Goal: Find specific page/section: Find specific page/section

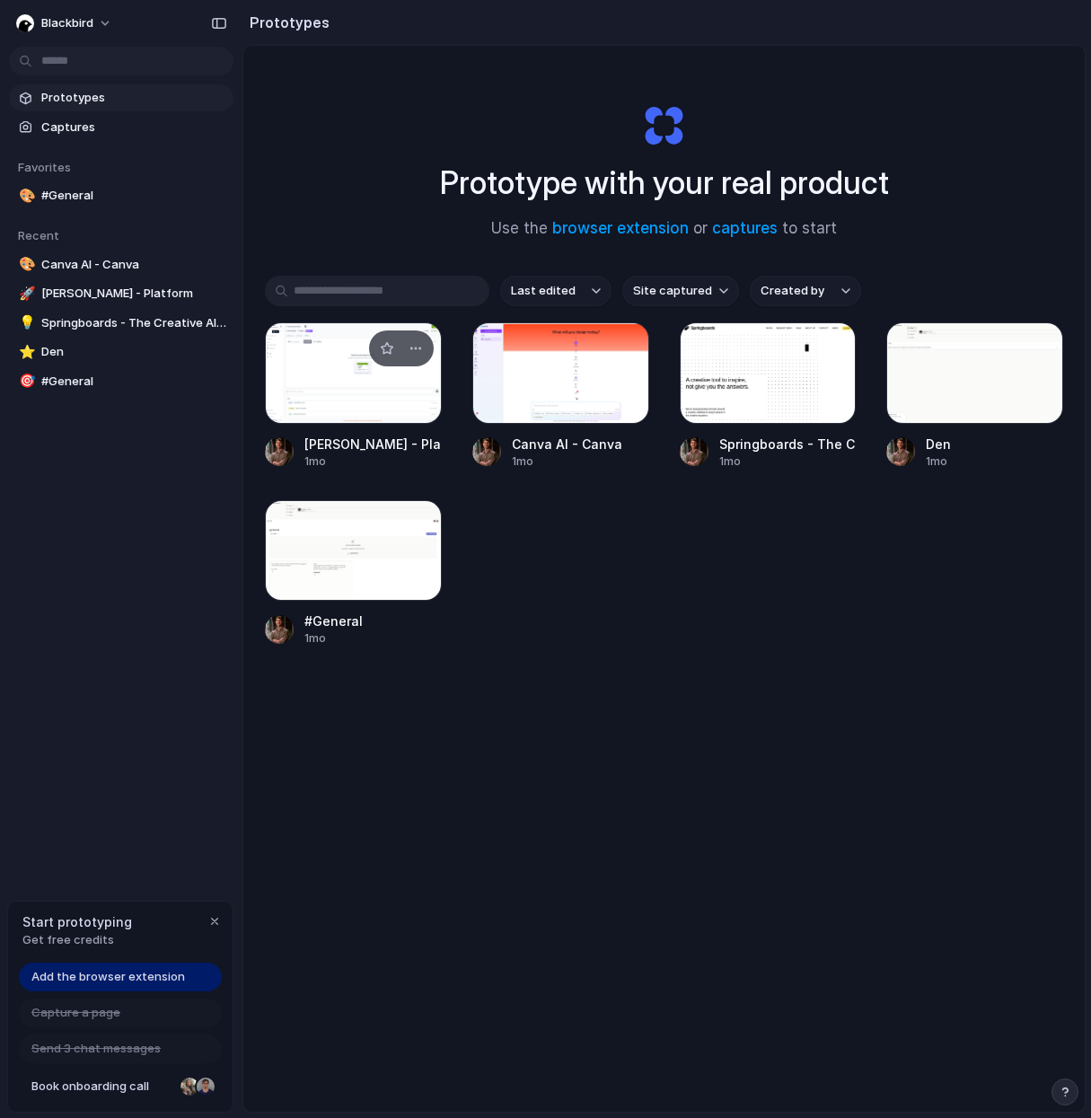
click at [372, 383] on div at bounding box center [353, 372] width 177 height 101
